Goal: Task Accomplishment & Management: Complete application form

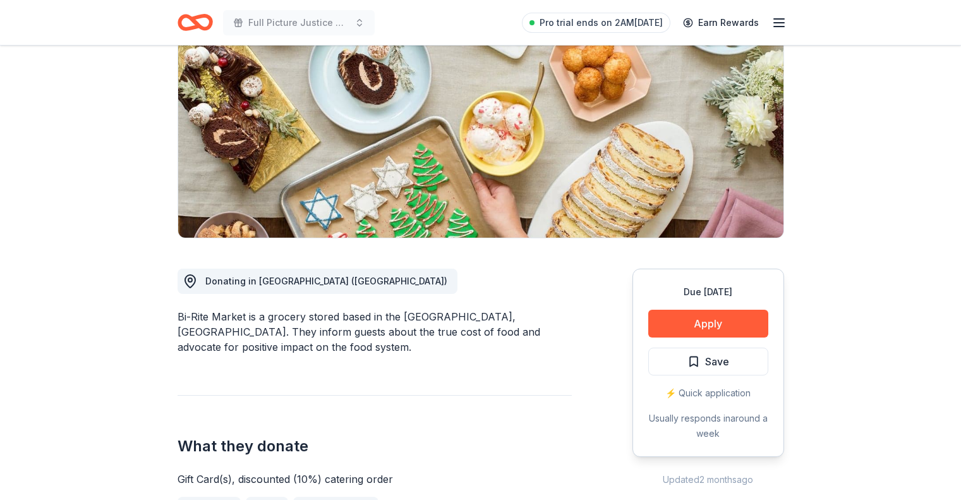
scroll to position [147, 0]
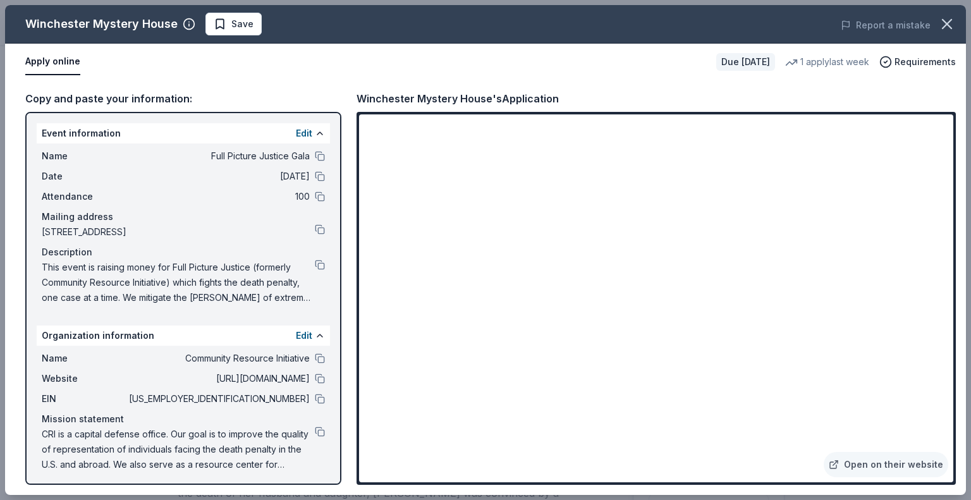
scroll to position [664, 0]
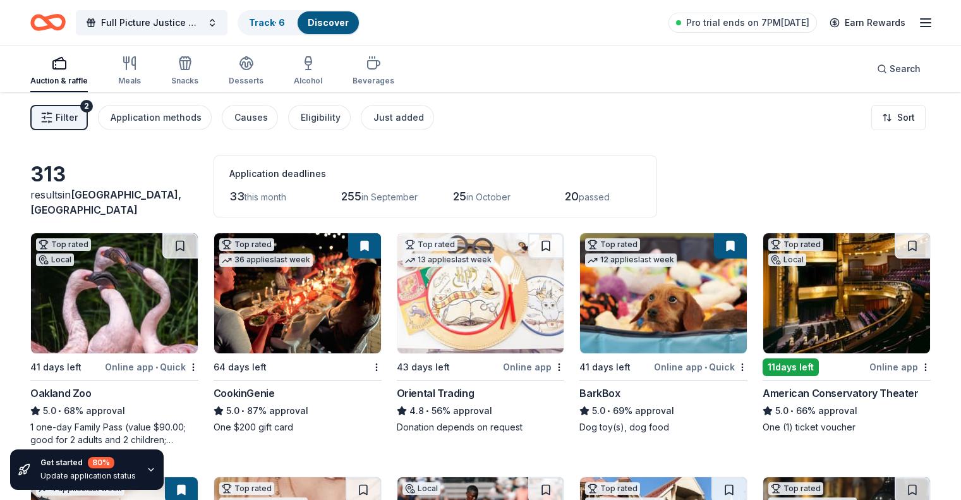
scroll to position [92, 0]
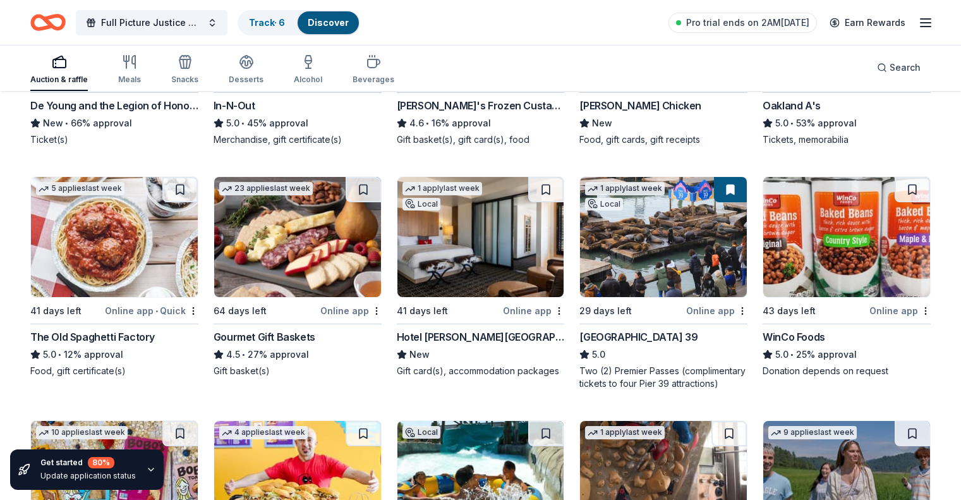
scroll to position [1266, 0]
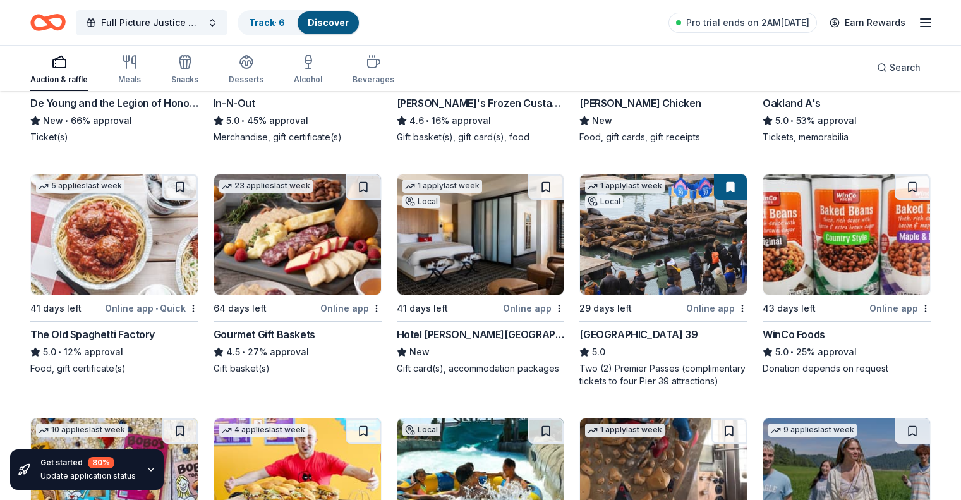
click at [647, 236] on img at bounding box center [663, 234] width 167 height 120
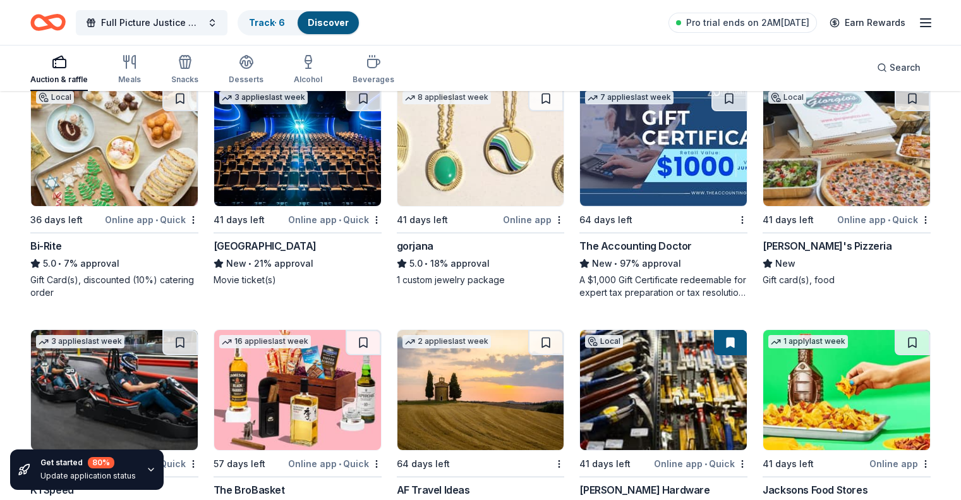
scroll to position [2191, 0]
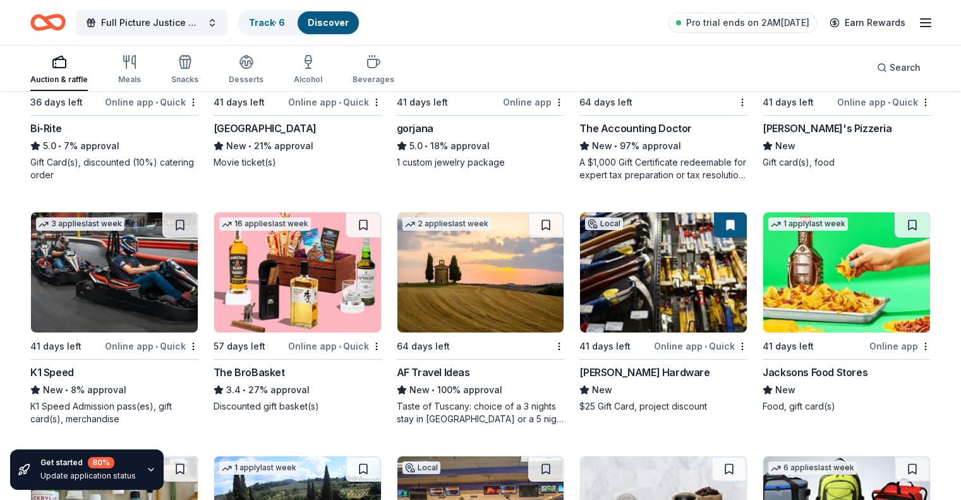
click at [298, 276] on img at bounding box center [297, 272] width 167 height 120
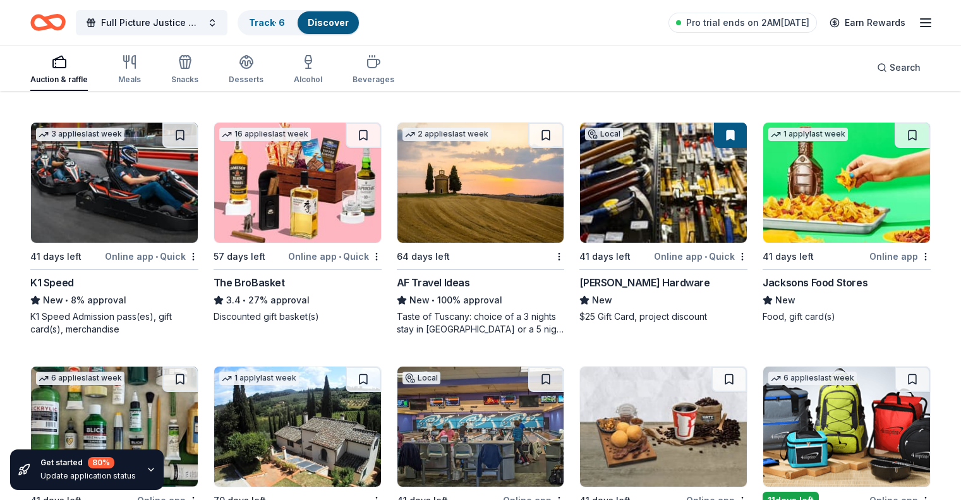
scroll to position [2280, 0]
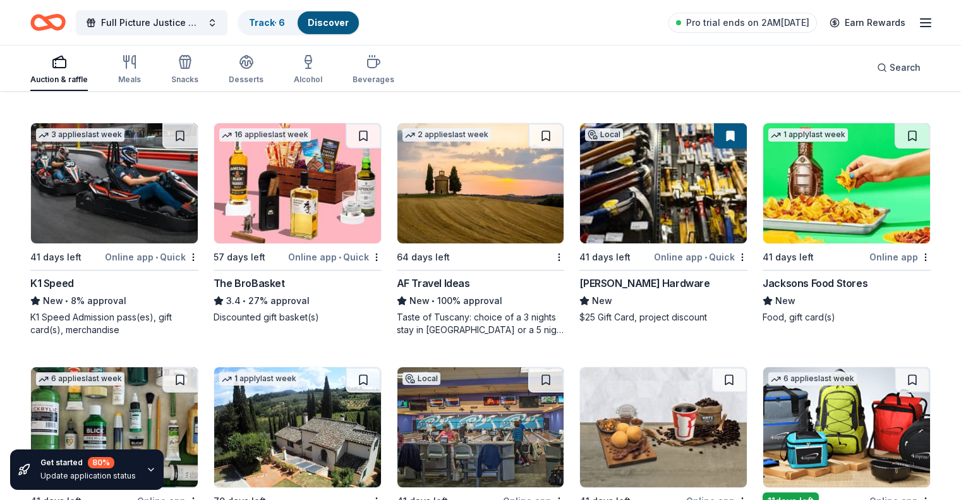
click at [648, 194] on img at bounding box center [663, 183] width 167 height 120
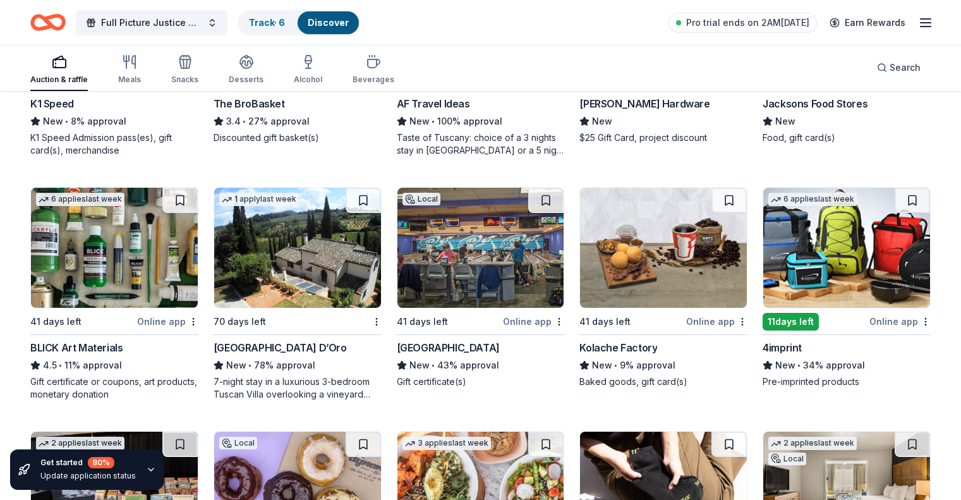
scroll to position [2460, 0]
click at [123, 263] on img at bounding box center [114, 247] width 167 height 120
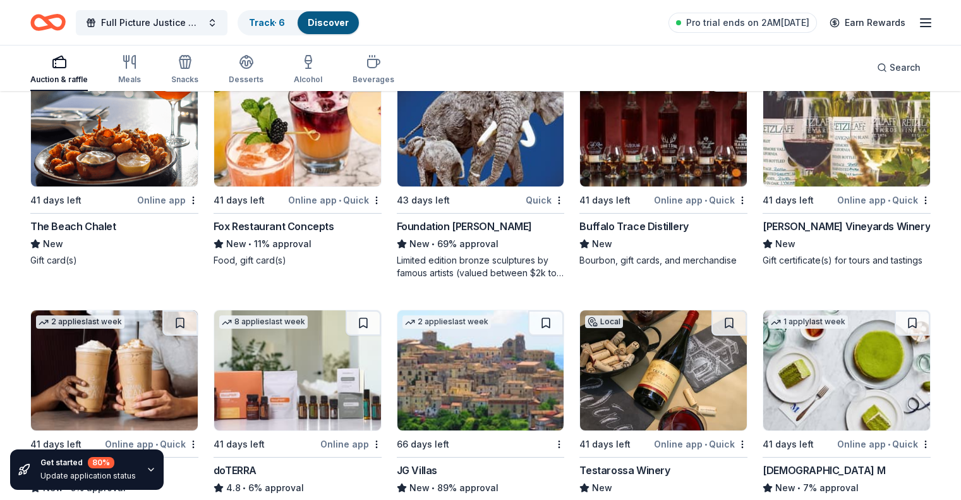
scroll to position [3070, 0]
click at [636, 150] on img at bounding box center [663, 126] width 167 height 120
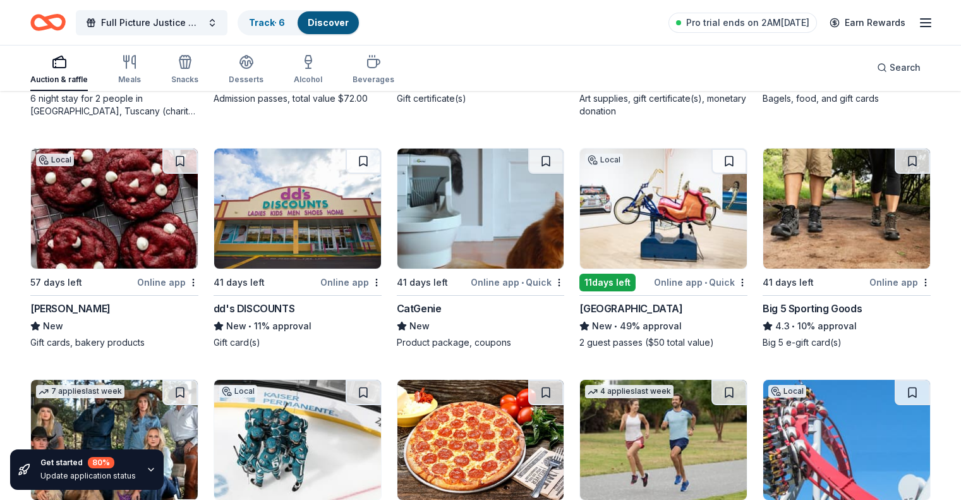
scroll to position [3963, 0]
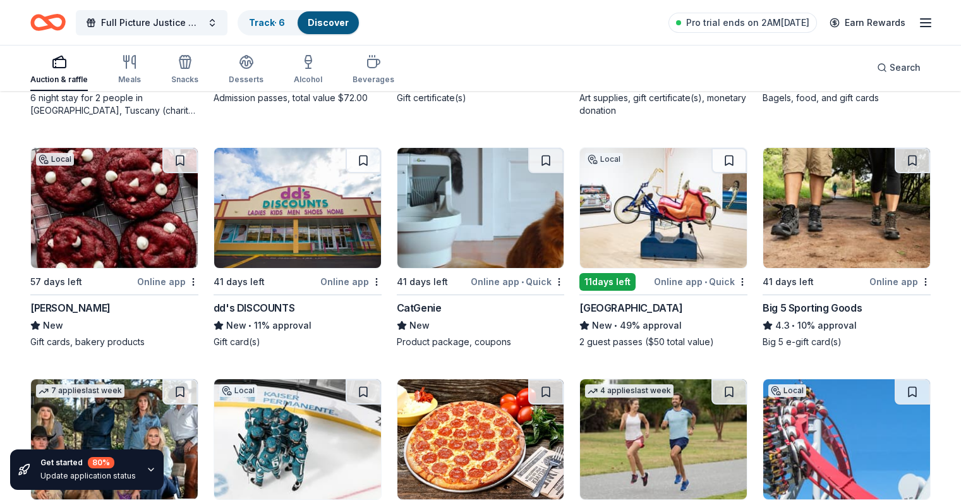
click at [133, 221] on img at bounding box center [114, 208] width 167 height 120
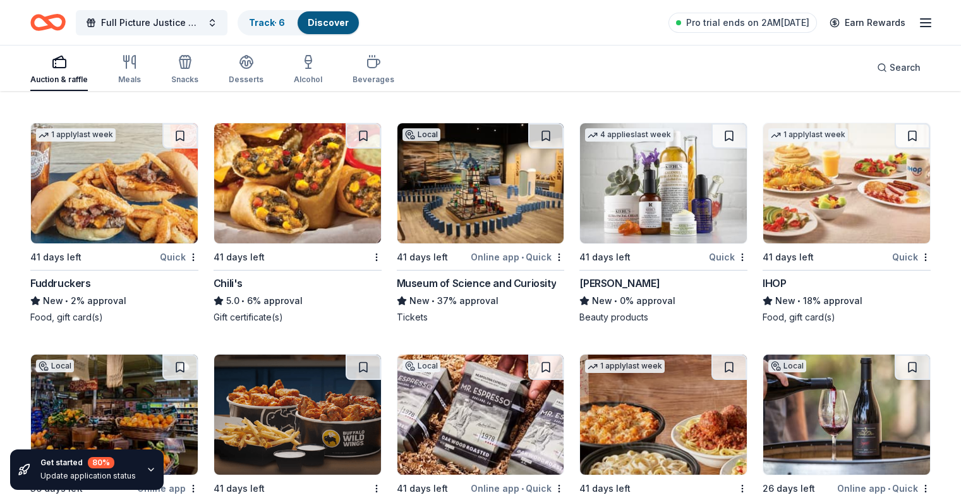
scroll to position [7596, 0]
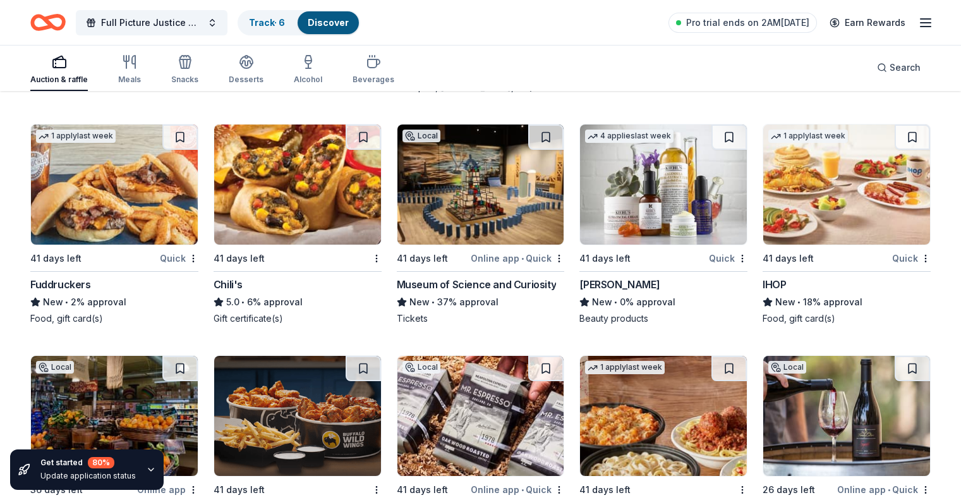
click at [659, 180] on img at bounding box center [663, 185] width 167 height 120
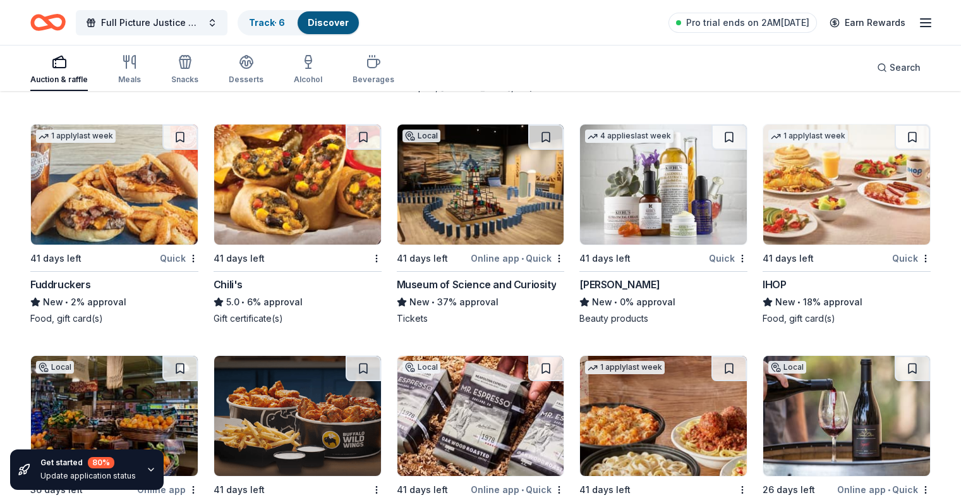
click at [648, 191] on img at bounding box center [663, 185] width 167 height 120
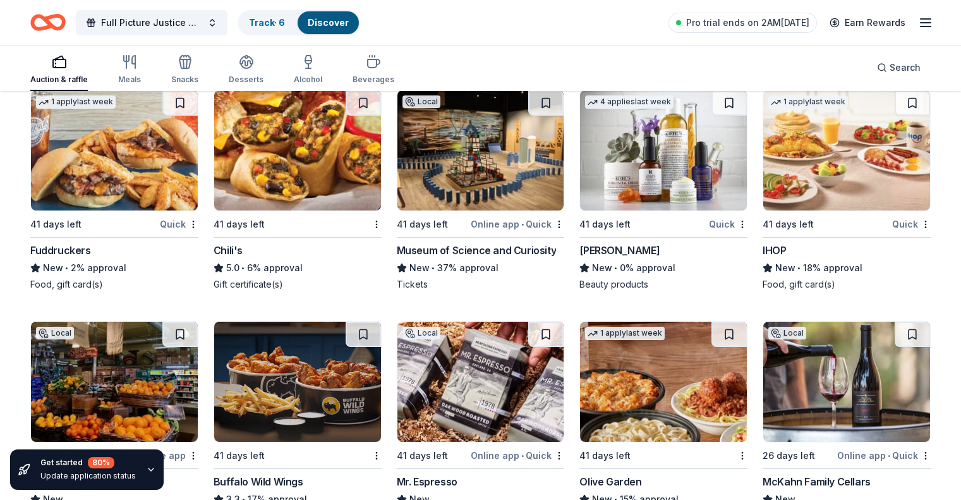
scroll to position [7629, 0]
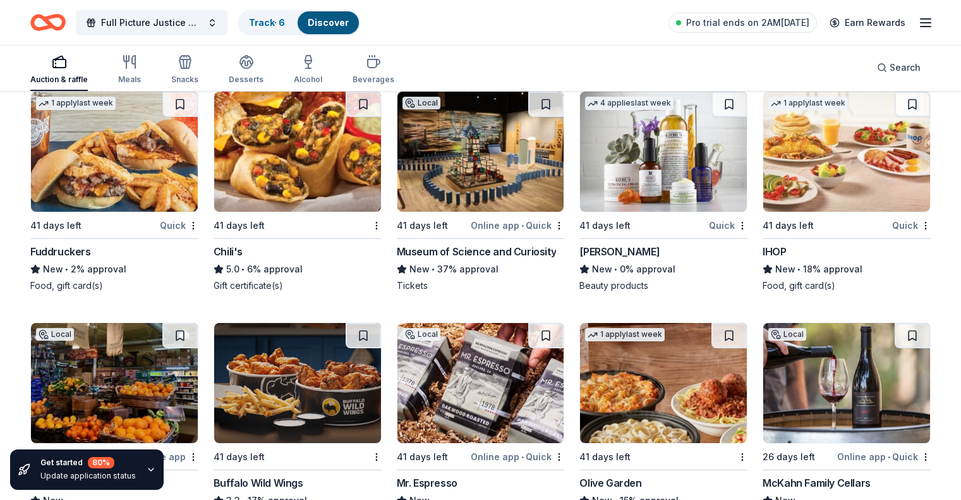
click at [643, 150] on img at bounding box center [663, 152] width 167 height 120
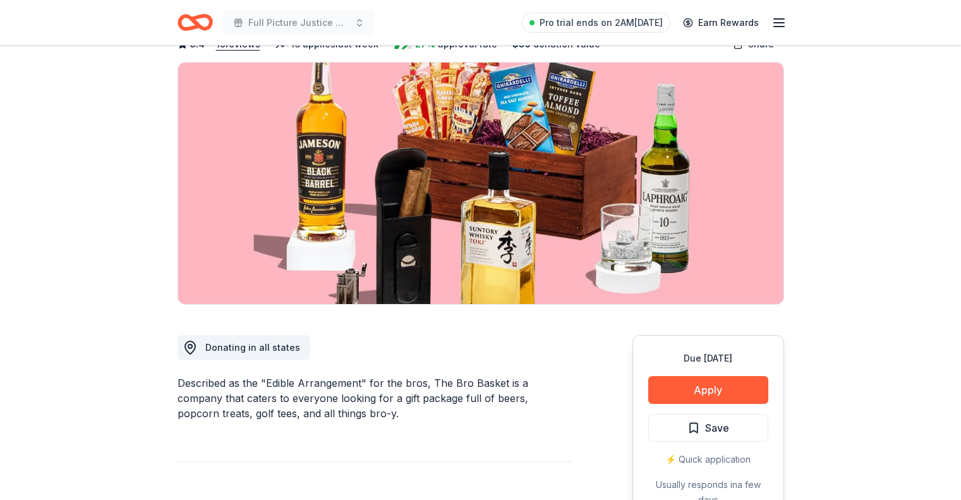
scroll to position [59, 0]
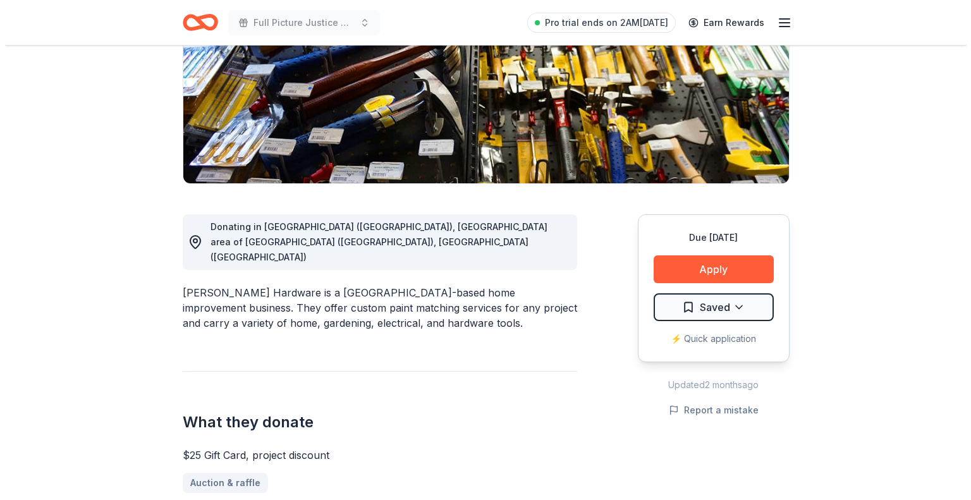
scroll to position [200, 0]
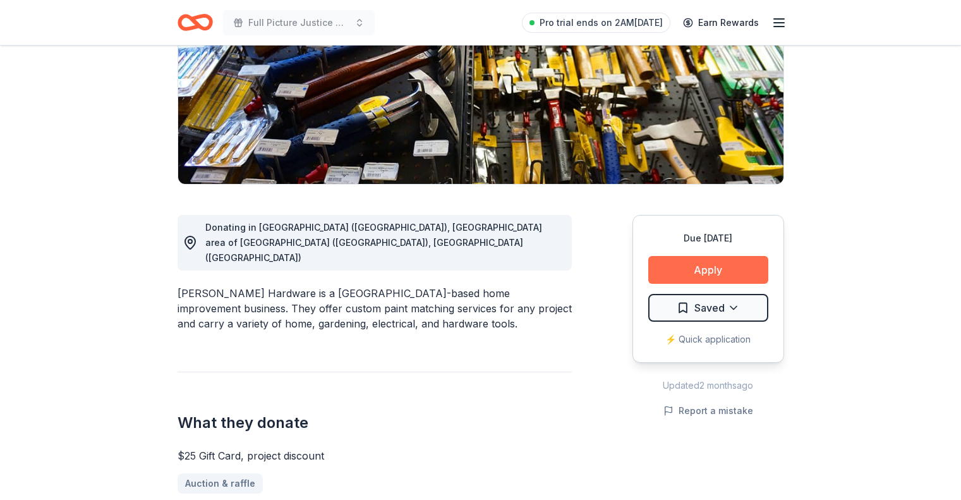
click at [724, 266] on button "Apply" at bounding box center [708, 270] width 120 height 28
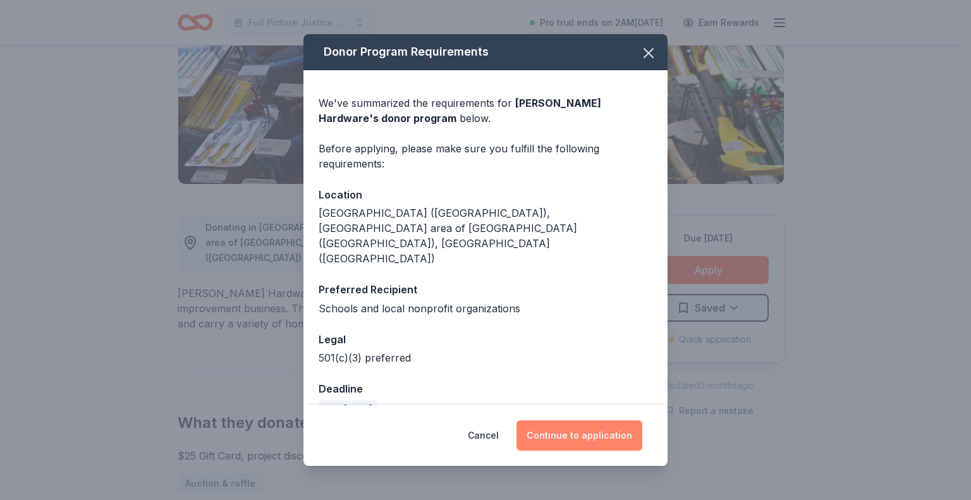
click at [568, 427] on button "Continue to application" at bounding box center [579, 435] width 126 height 30
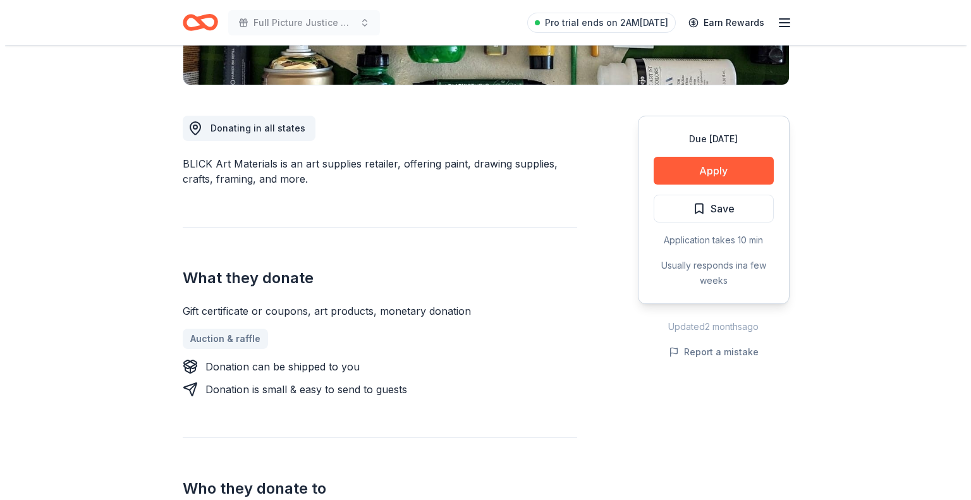
scroll to position [314, 0]
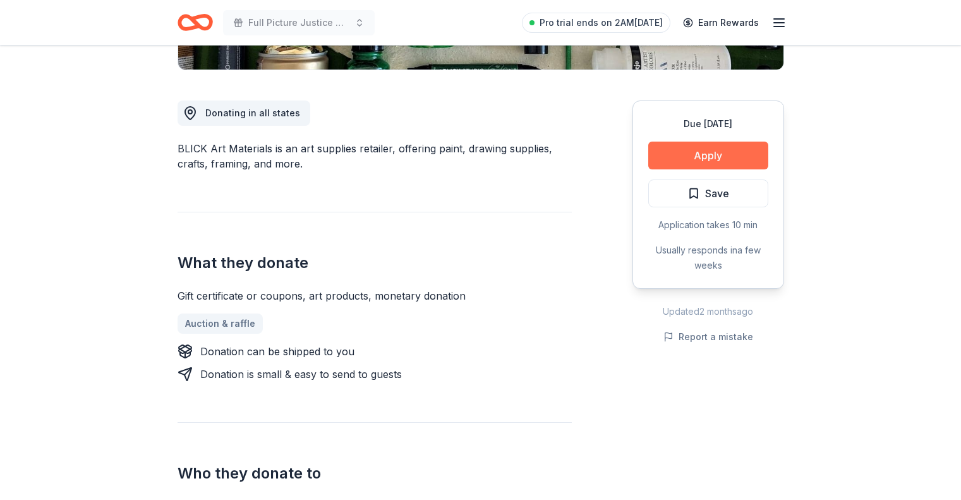
click at [702, 154] on button "Apply" at bounding box center [708, 156] width 120 height 28
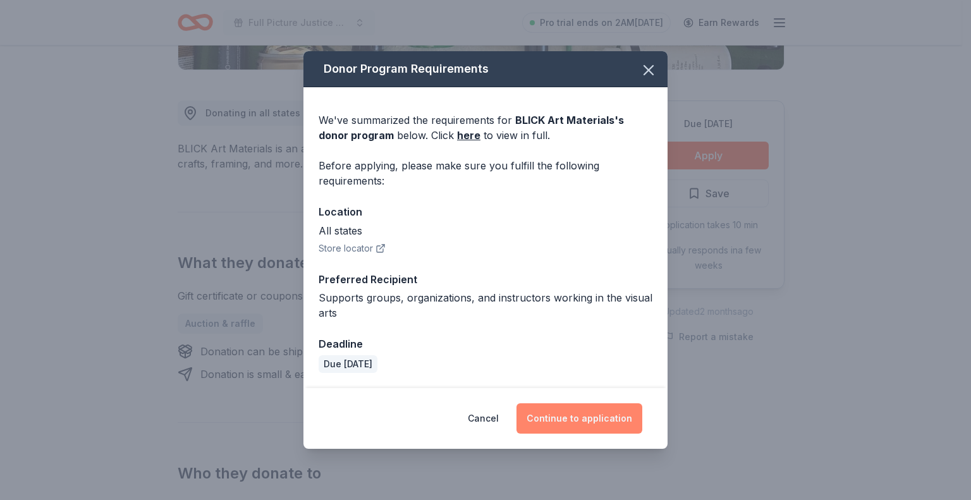
click at [587, 415] on button "Continue to application" at bounding box center [579, 418] width 126 height 30
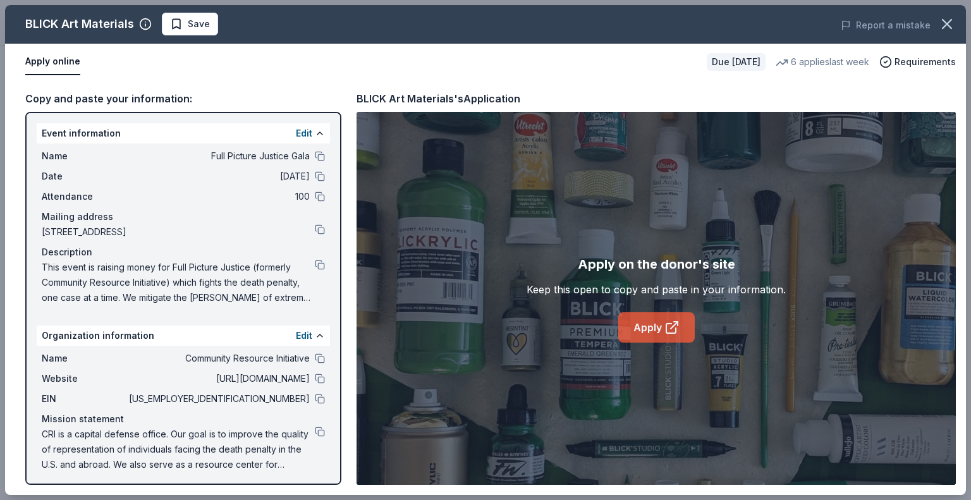
click at [649, 324] on link "Apply" at bounding box center [656, 327] width 76 height 30
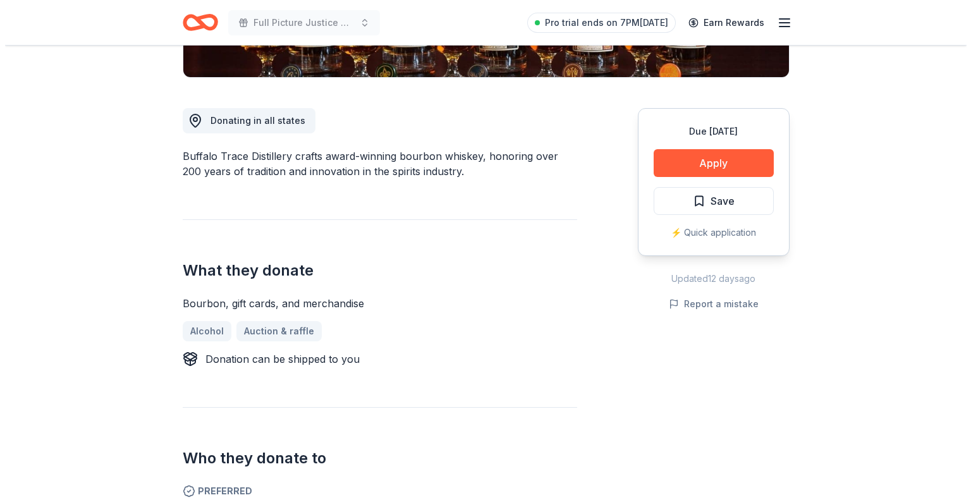
scroll to position [306, 0]
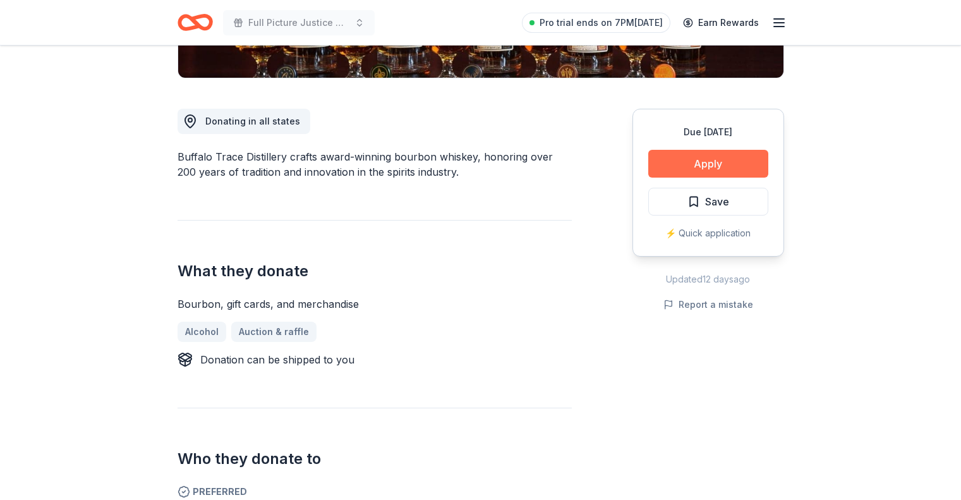
click at [709, 165] on button "Apply" at bounding box center [708, 164] width 120 height 28
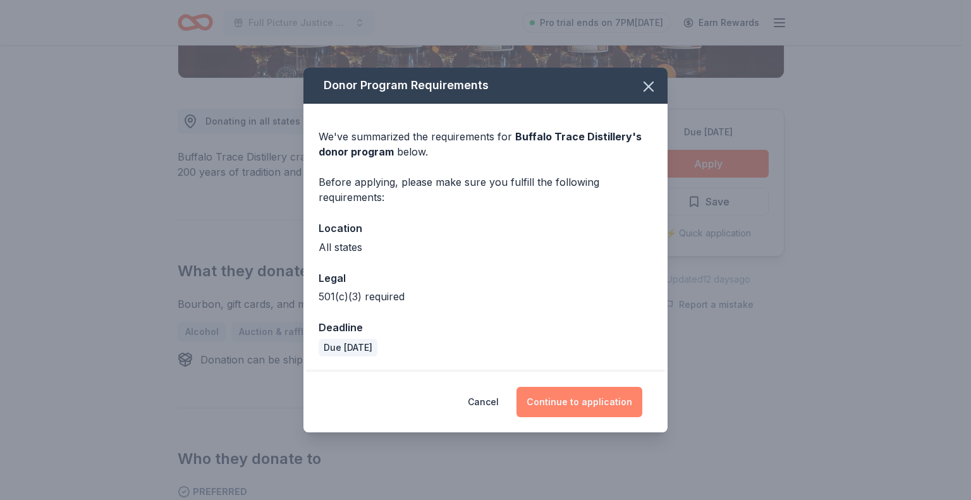
click at [568, 399] on button "Continue to application" at bounding box center [579, 402] width 126 height 30
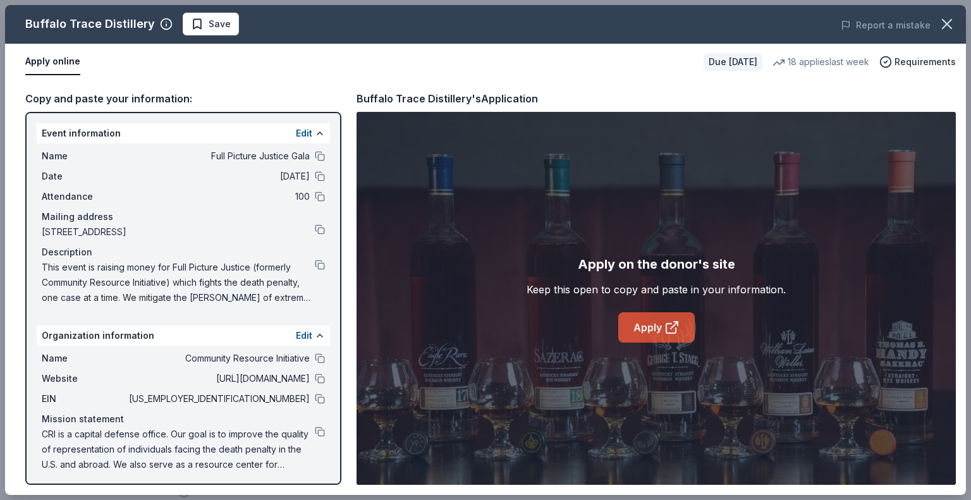
click at [654, 327] on link "Apply" at bounding box center [656, 327] width 76 height 30
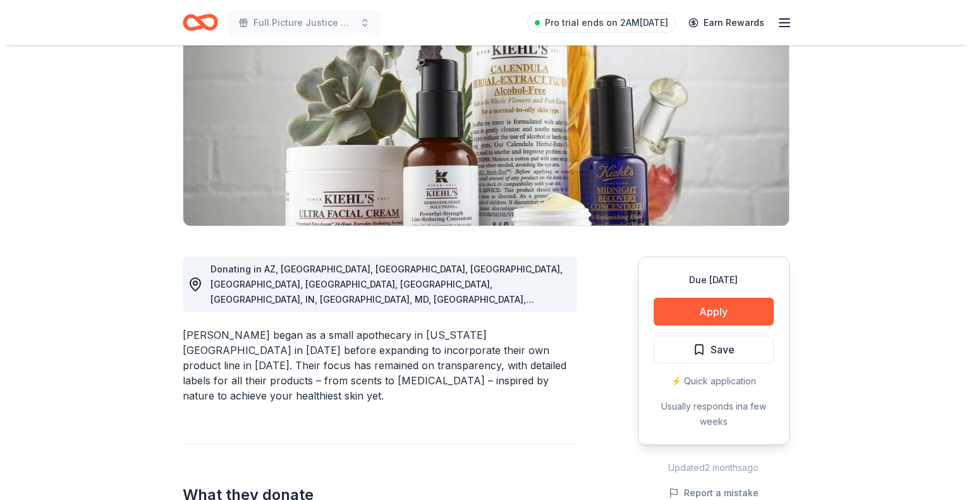
scroll to position [159, 0]
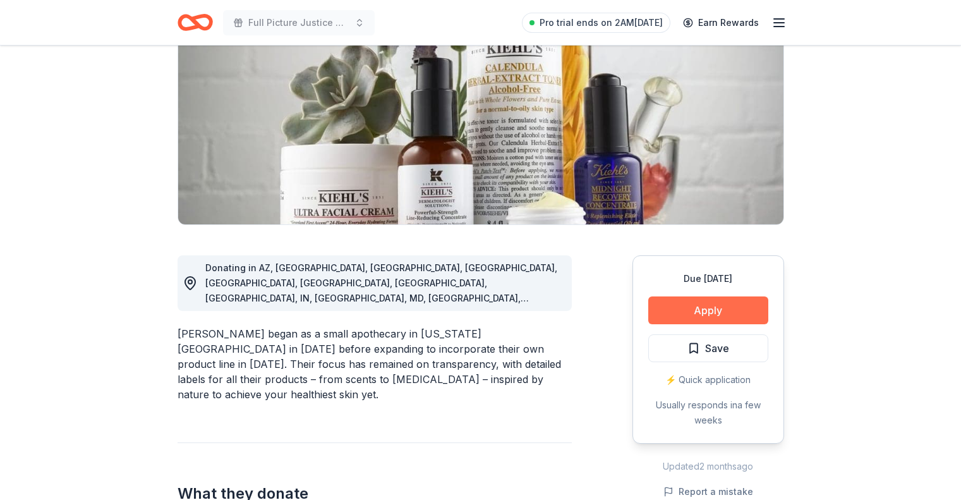
click at [711, 312] on button "Apply" at bounding box center [708, 310] width 120 height 28
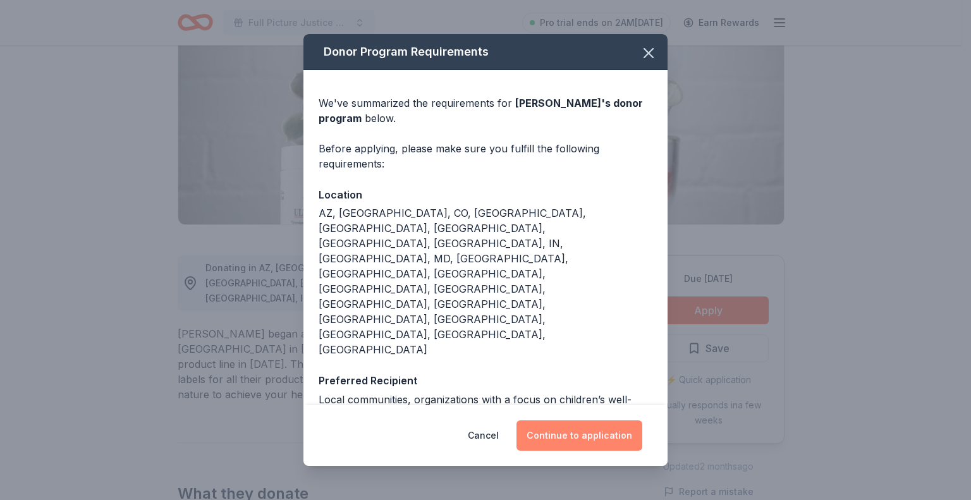
click at [560, 420] on button "Continue to application" at bounding box center [579, 435] width 126 height 30
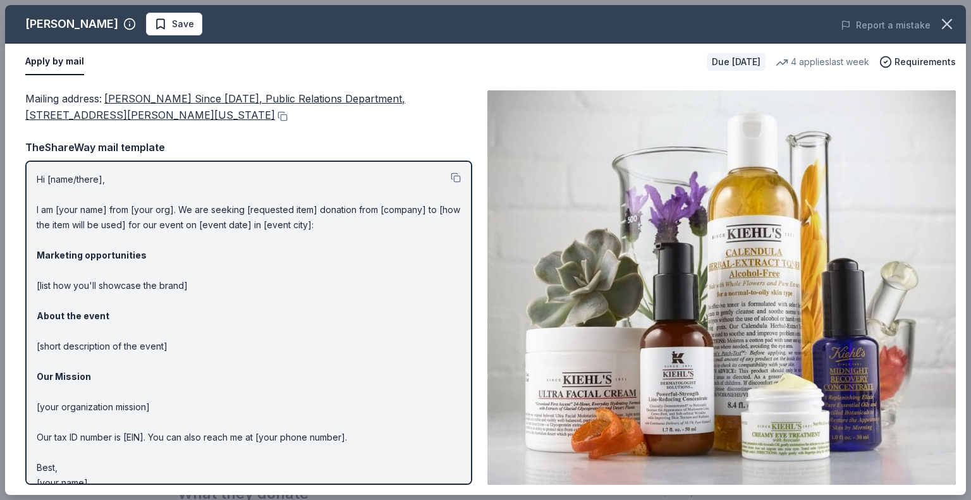
click at [682, 324] on img at bounding box center [721, 287] width 468 height 394
drag, startPoint x: 967, startPoint y: 173, endPoint x: 960, endPoint y: 303, distance: 131.0
click at [960, 303] on div "[PERSON_NAME] Save Report a mistake Apply by mail Due [DATE] 4 applies last wee…" at bounding box center [485, 250] width 971 height 500
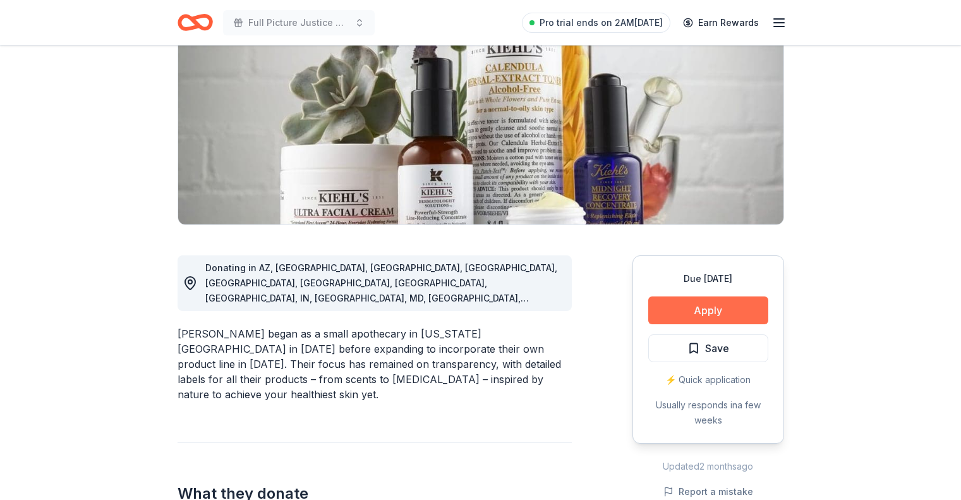
click at [720, 308] on button "Apply" at bounding box center [708, 310] width 120 height 28
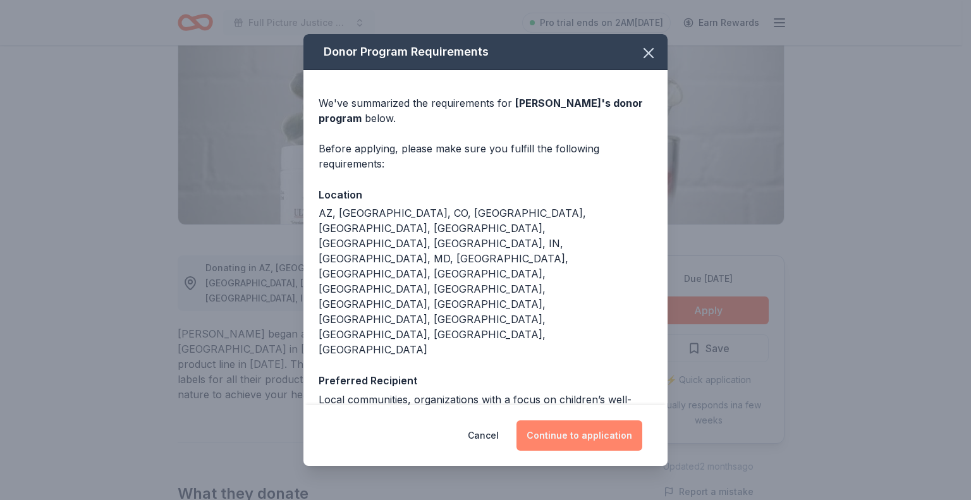
click at [583, 420] on button "Continue to application" at bounding box center [579, 435] width 126 height 30
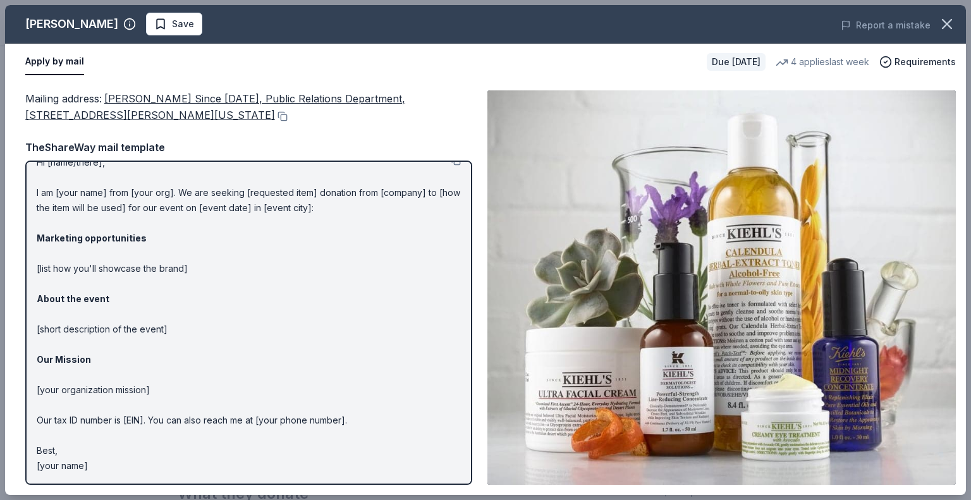
scroll to position [0, 0]
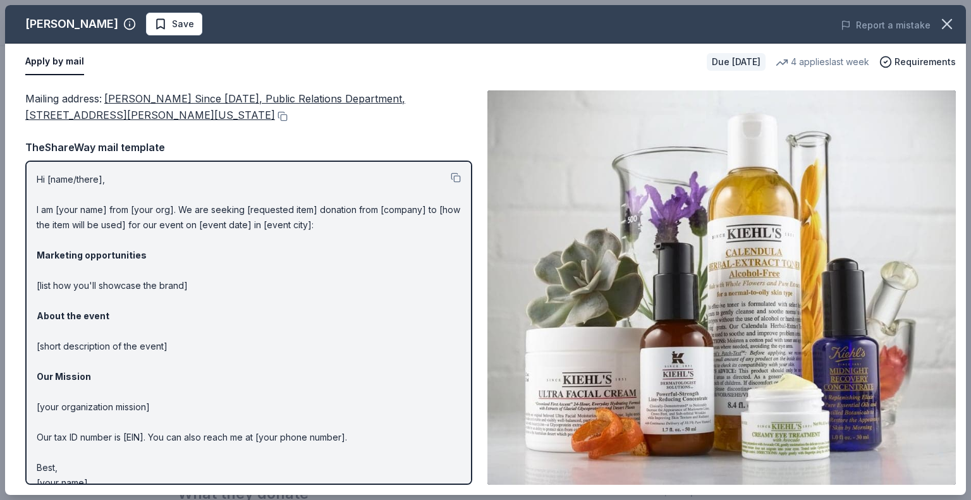
click at [59, 62] on button "Apply by mail" at bounding box center [54, 62] width 59 height 27
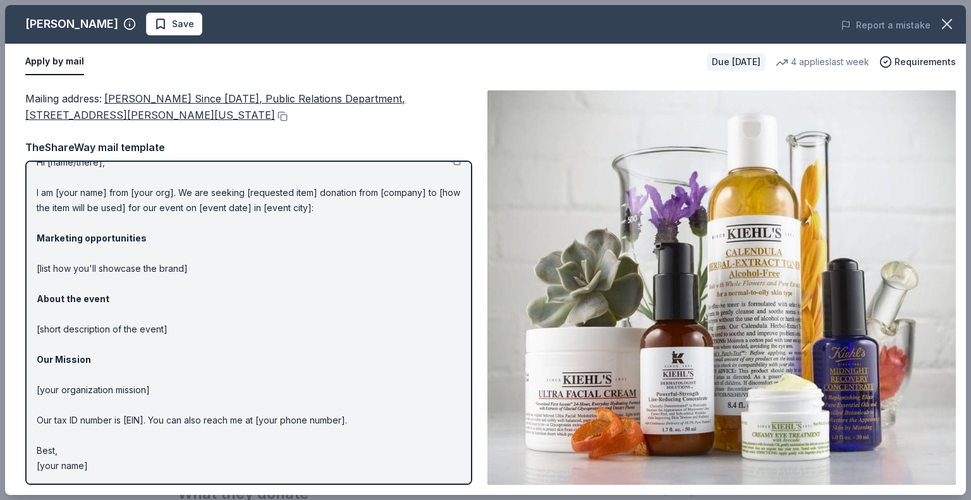
drag, startPoint x: 658, startPoint y: 248, endPoint x: 622, endPoint y: 238, distance: 37.4
click at [622, 238] on img at bounding box center [721, 287] width 468 height 394
click at [887, 59] on icon "button" at bounding box center [885, 62] width 13 height 13
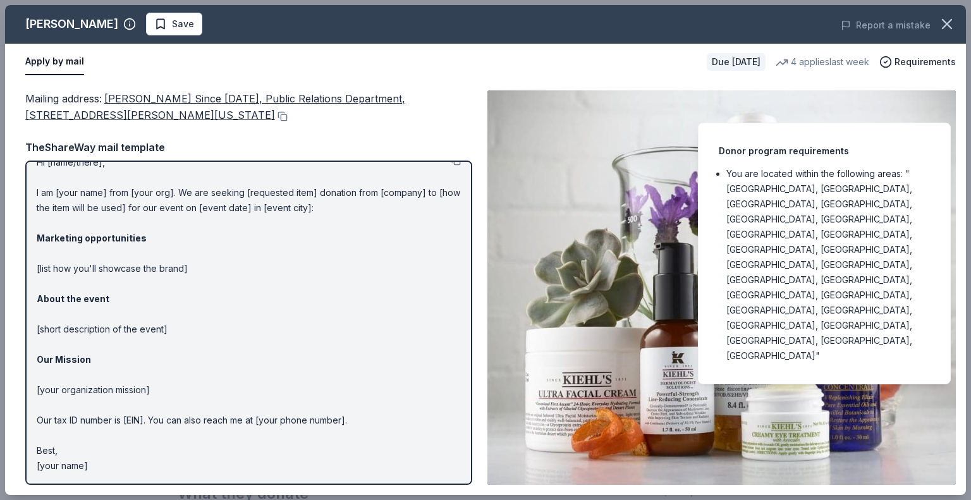
click at [651, 68] on div "Apply by mail" at bounding box center [360, 62] width 671 height 27
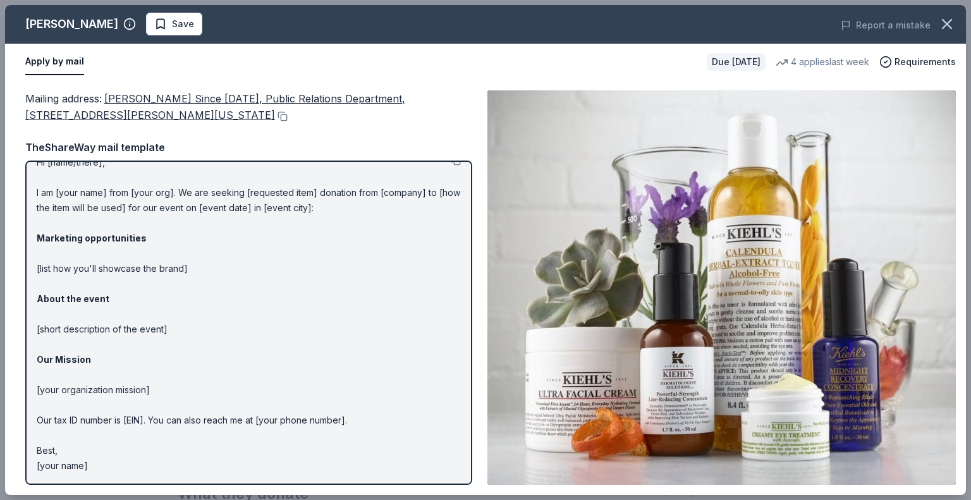
scroll to position [0, 0]
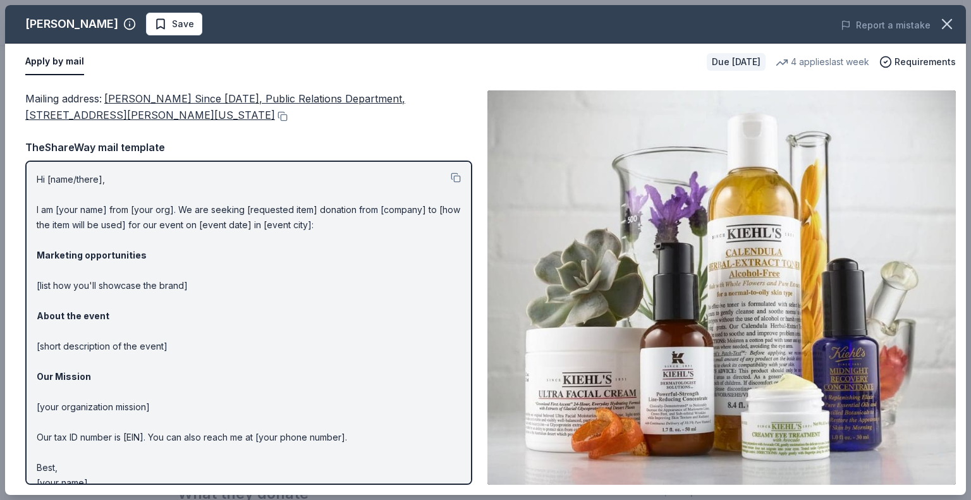
click at [128, 102] on span "[PERSON_NAME] Since [DATE], Public Relations Department, [STREET_ADDRESS][PERSO…" at bounding box center [215, 106] width 380 height 29
click at [209, 95] on span "[PERSON_NAME] Since [DATE], Public Relations Department, [STREET_ADDRESS][PERSO…" at bounding box center [215, 106] width 380 height 29
drag, startPoint x: 118, startPoint y: 115, endPoint x: 107, endPoint y: 97, distance: 21.6
click at [107, 97] on span "[PERSON_NAME] Since [DATE], Public Relations Department, [STREET_ADDRESS][PERSO…" at bounding box center [215, 106] width 380 height 29
click at [275, 118] on button at bounding box center [281, 116] width 13 height 10
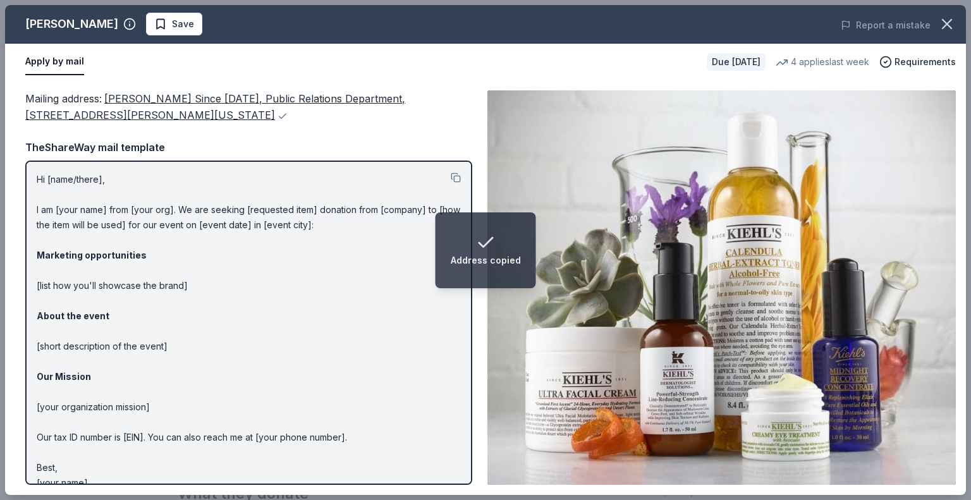
click at [325, 149] on div "TheShareWay mail template" at bounding box center [248, 147] width 447 height 16
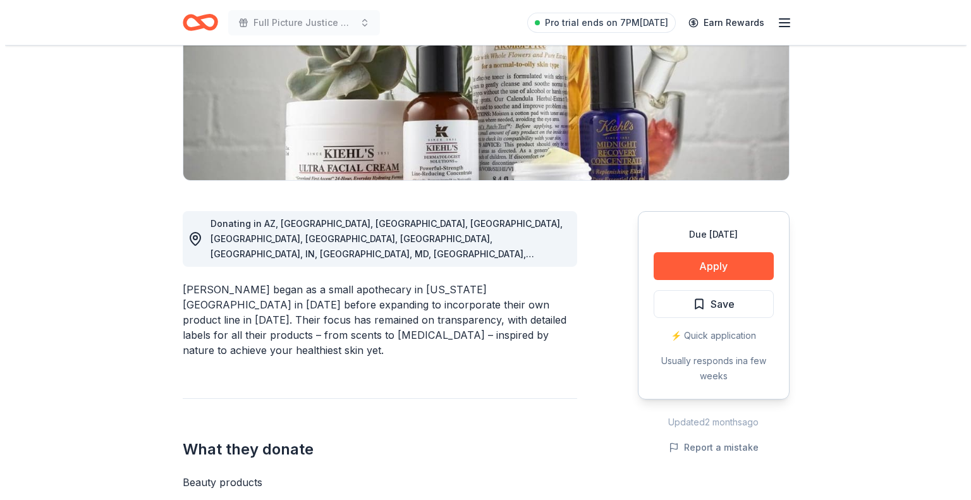
scroll to position [205, 0]
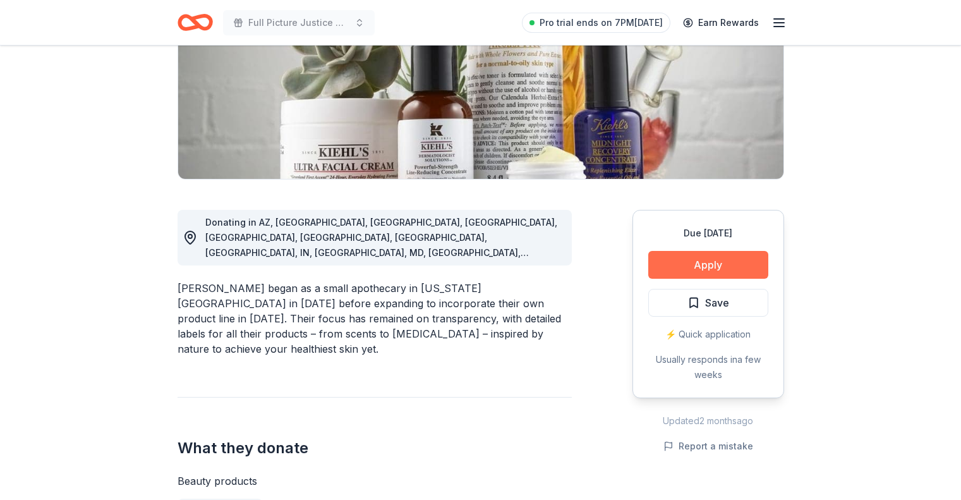
click at [691, 264] on button "Apply" at bounding box center [708, 265] width 120 height 28
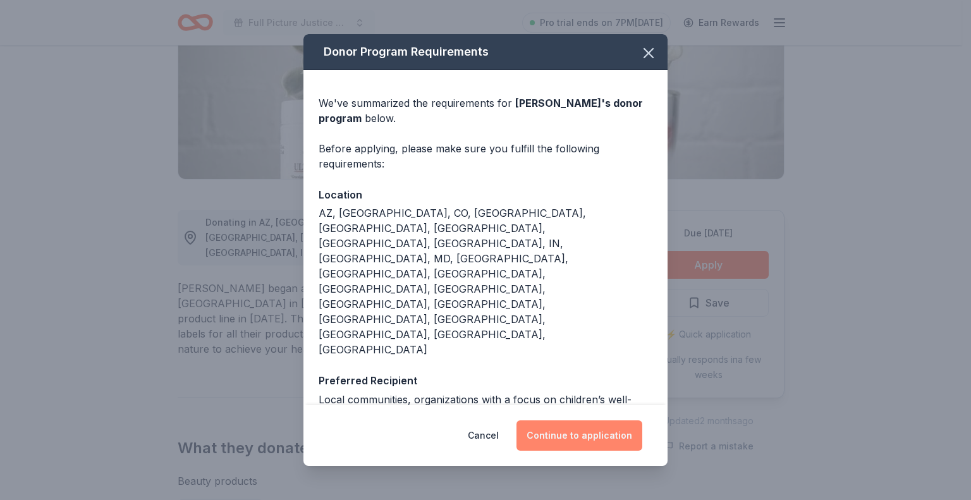
click at [573, 420] on button "Continue to application" at bounding box center [579, 435] width 126 height 30
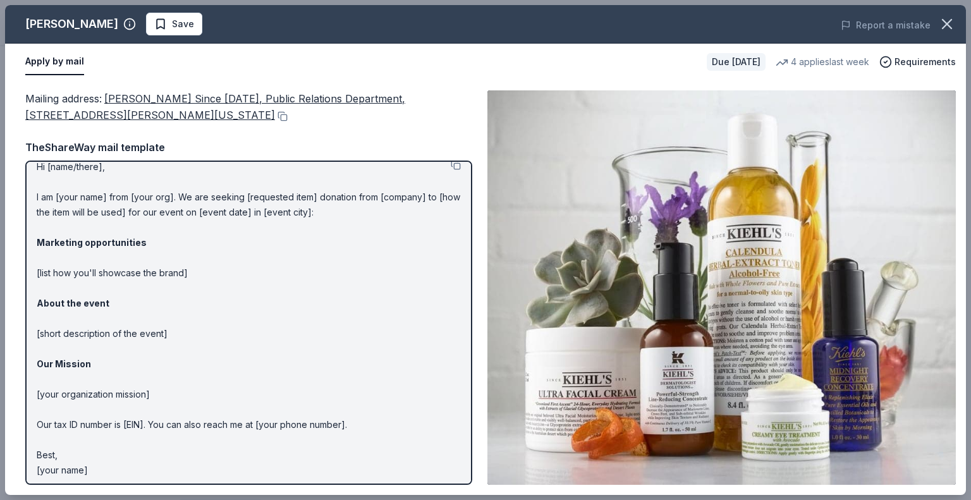
scroll to position [17, 0]
